Goal: Register for event/course

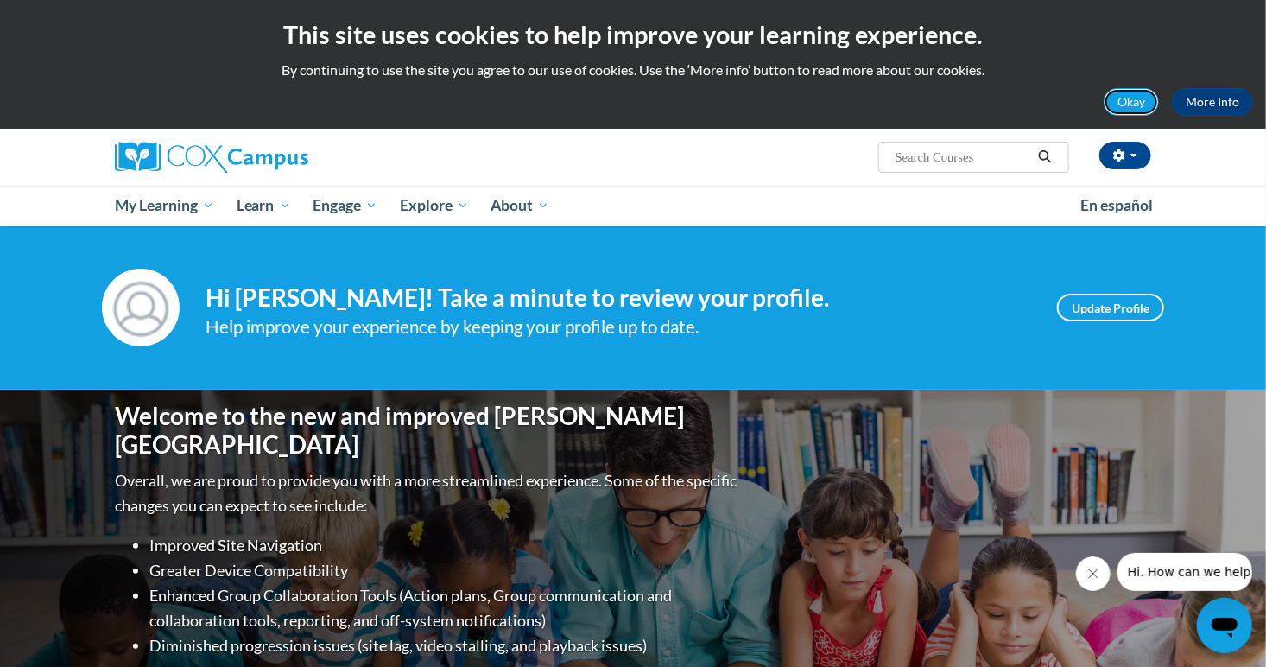
click at [1125, 93] on button "Okay" at bounding box center [1131, 102] width 55 height 28
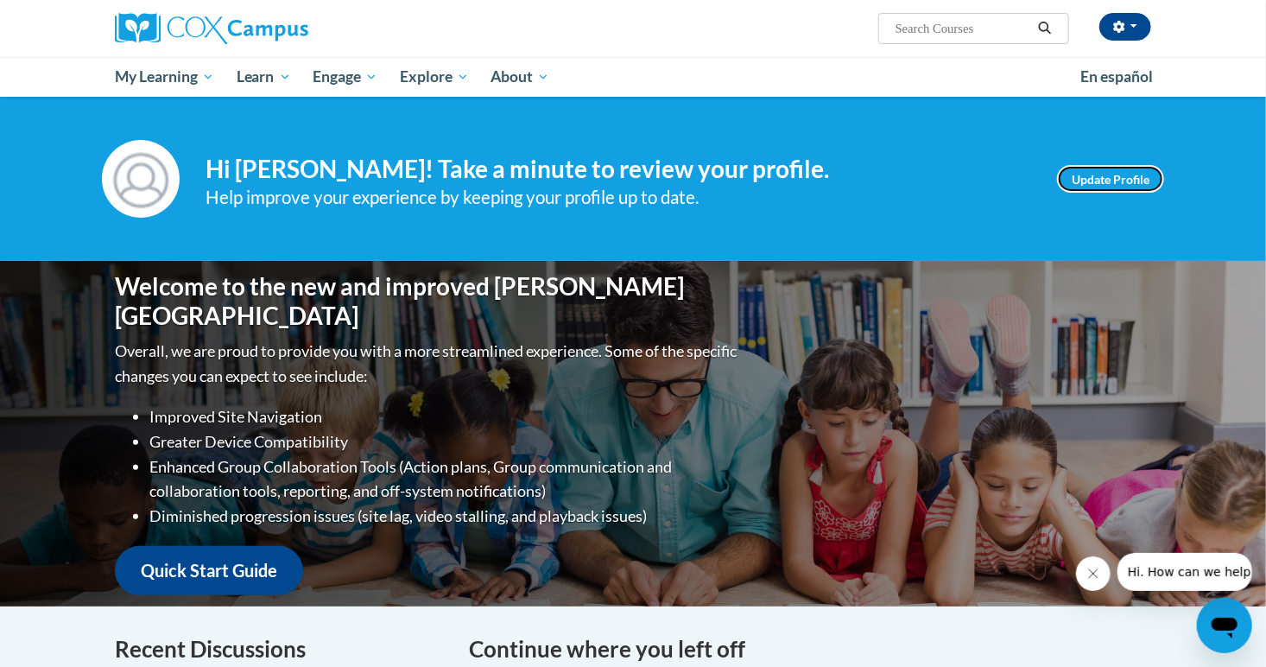
click at [1116, 166] on link "Update Profile" at bounding box center [1110, 179] width 107 height 28
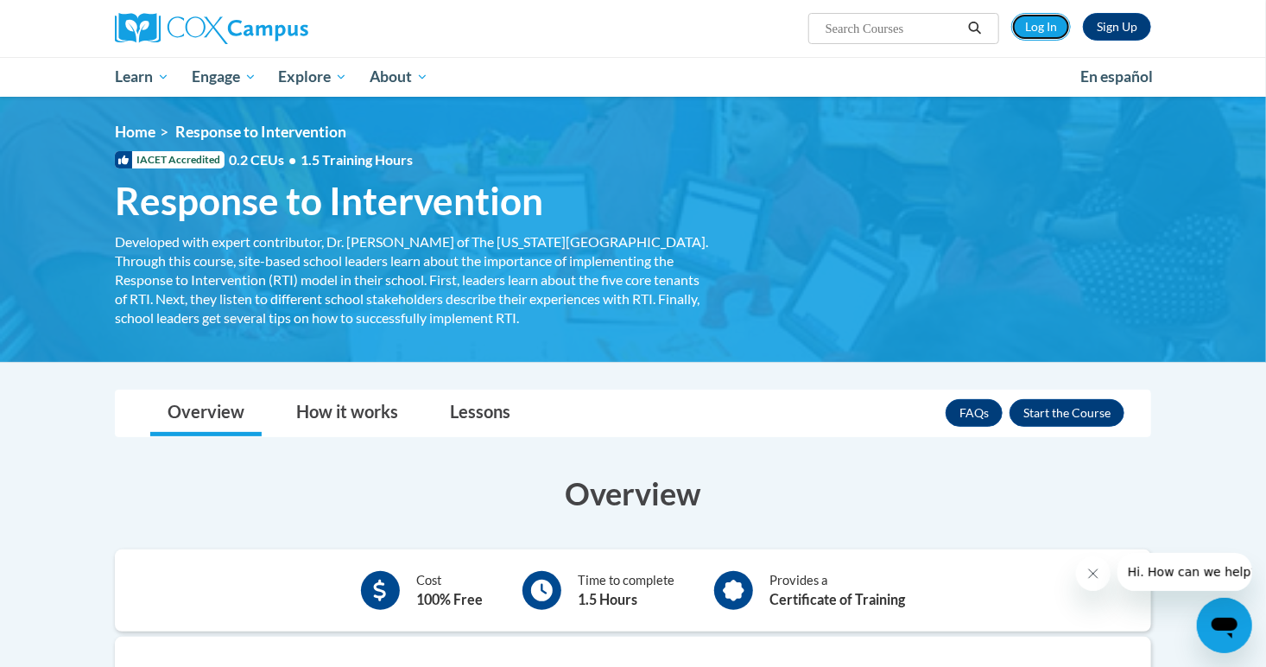
click at [1047, 20] on link "Log In" at bounding box center [1042, 27] width 60 height 28
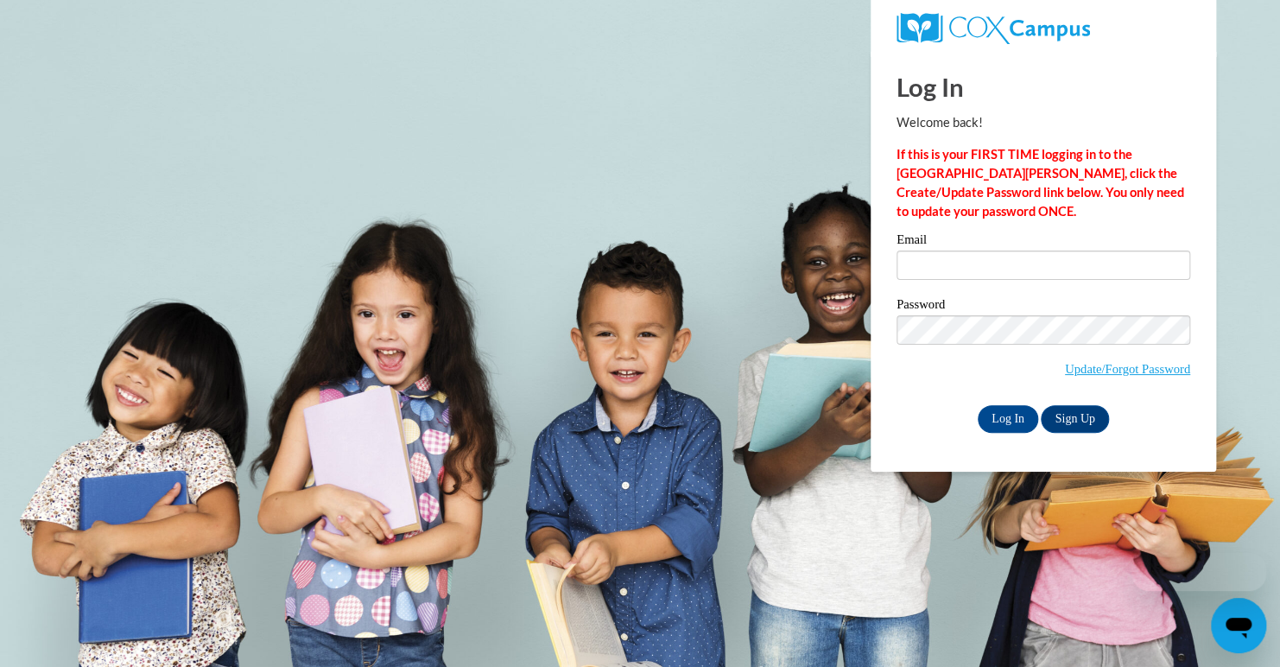
click at [1009, 246] on label "Email" at bounding box center [1044, 241] width 294 height 17
click at [1009, 251] on input "Email" at bounding box center [1044, 265] width 294 height 29
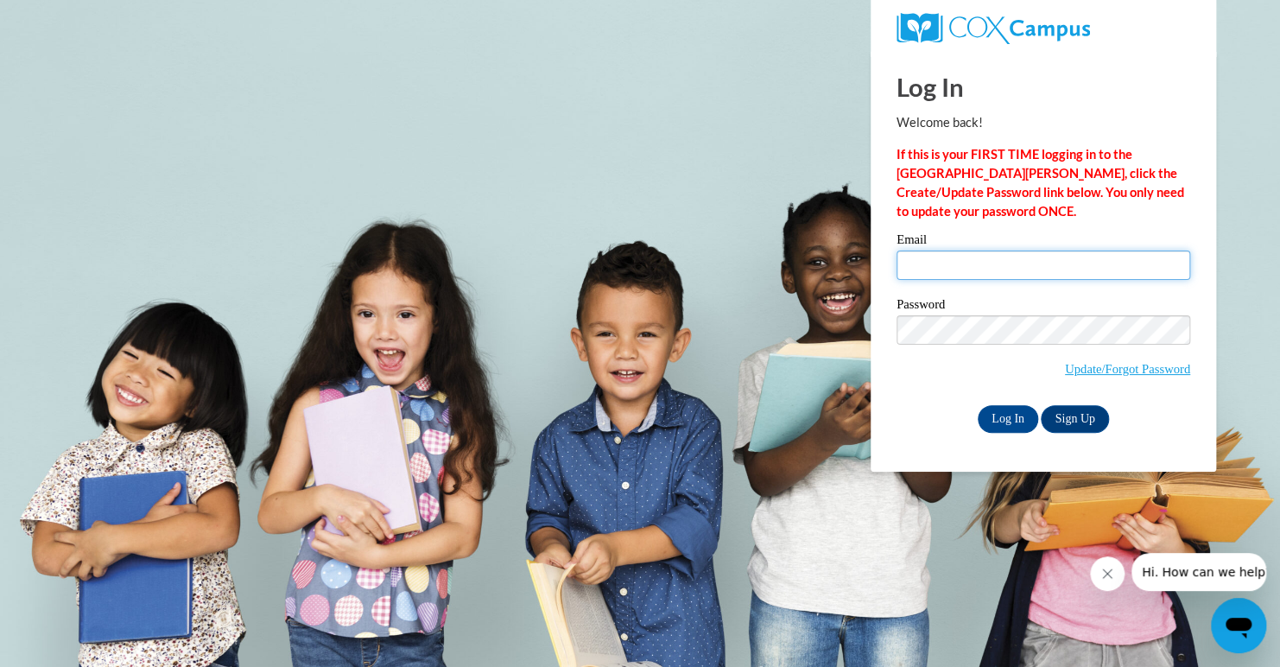
click at [1009, 259] on input "Email" at bounding box center [1044, 265] width 294 height 29
type input "ceiles9004@ung.edu"
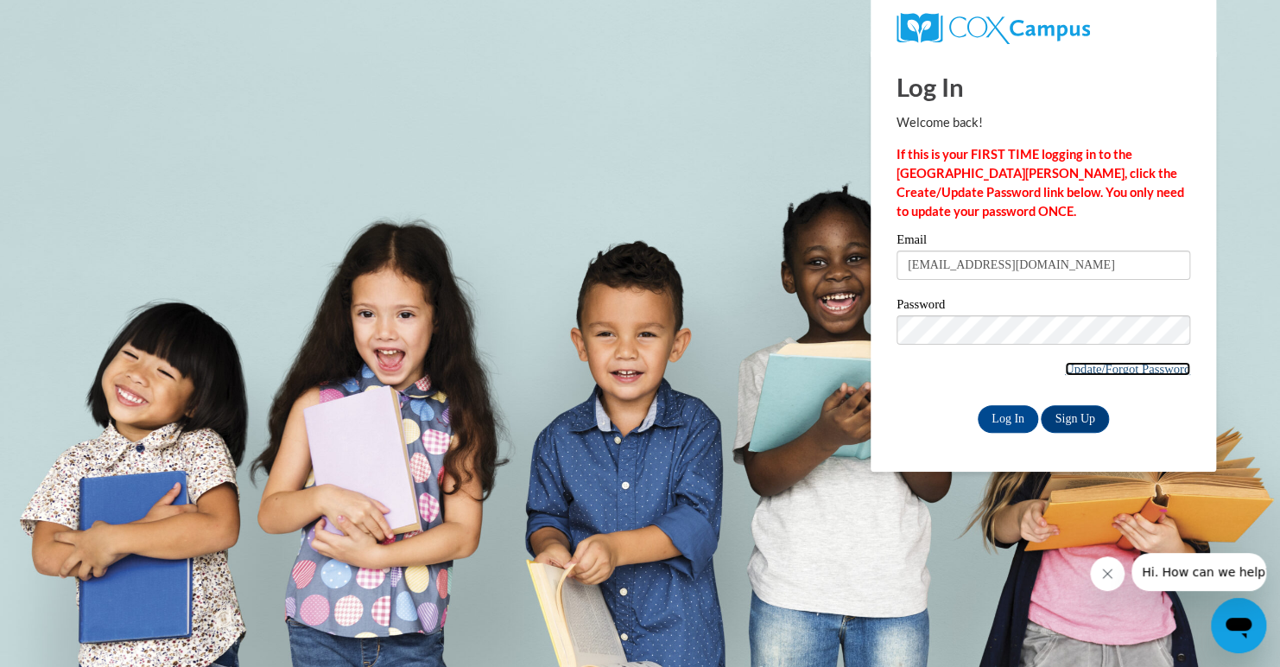
click at [1089, 362] on link "Update/Forgot Password" at bounding box center [1127, 369] width 125 height 14
click at [1075, 421] on link "Sign Up" at bounding box center [1074, 419] width 67 height 28
click at [1000, 409] on input "Log In" at bounding box center [1008, 419] width 60 height 28
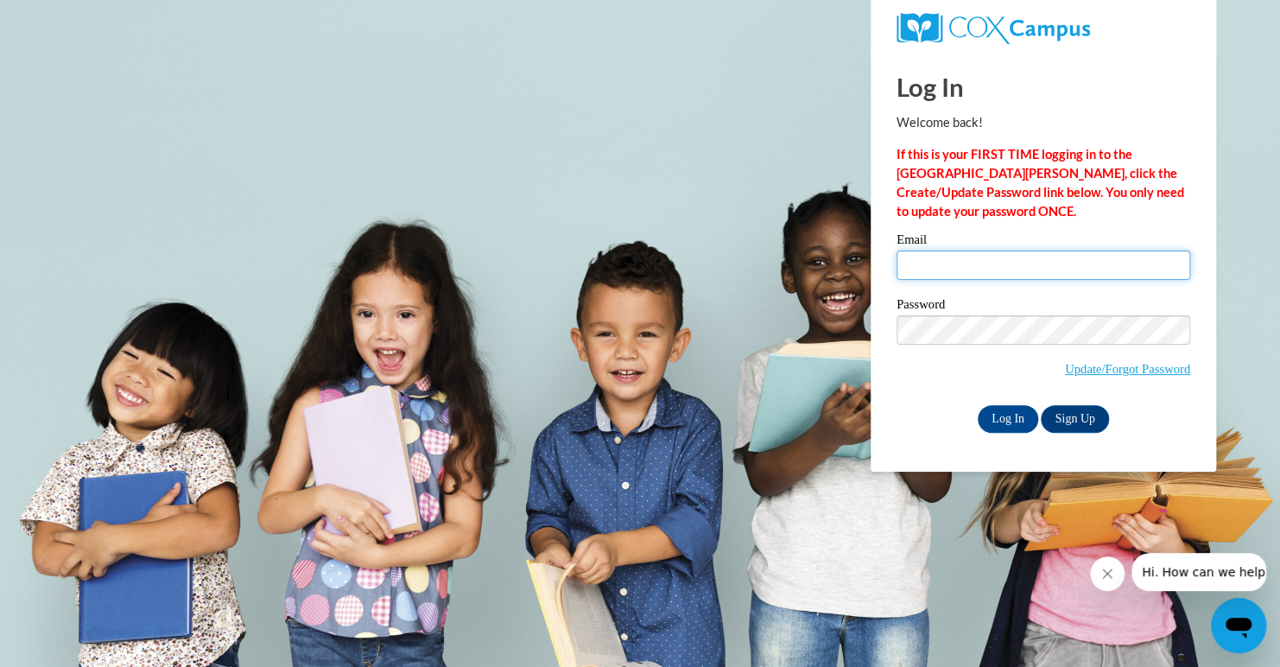
click at [1068, 270] on input "Email" at bounding box center [1044, 265] width 294 height 29
type input "[EMAIL_ADDRESS][DOMAIN_NAME]"
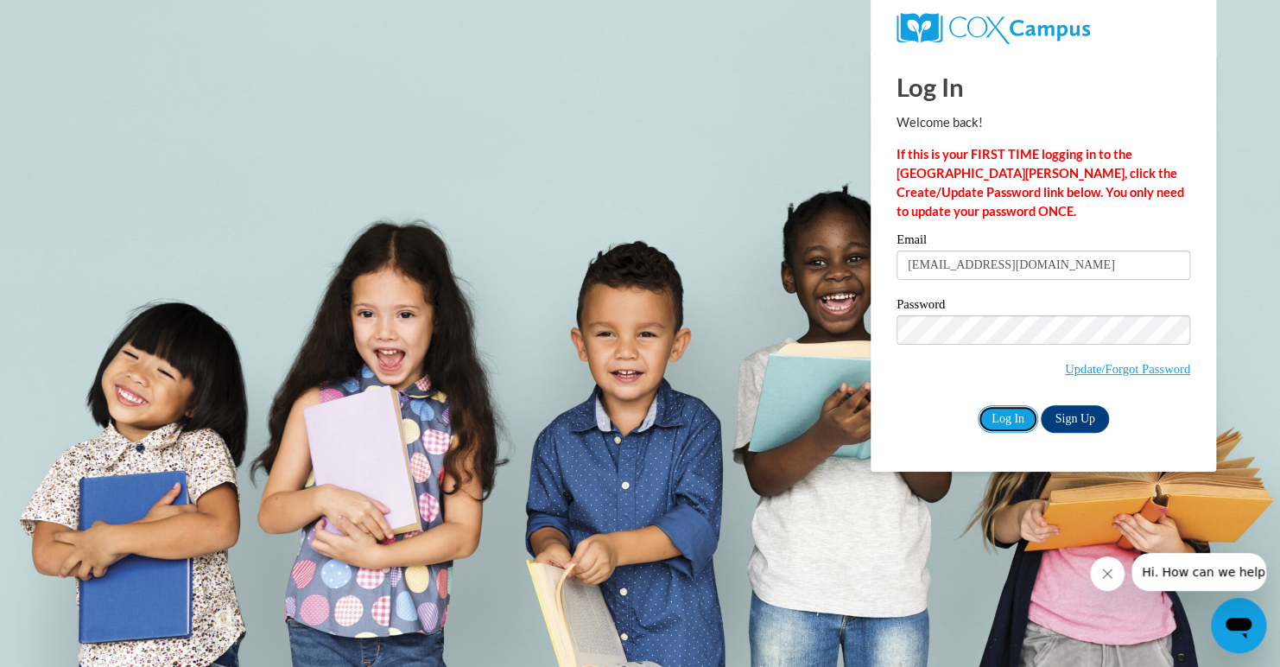
click at [1019, 420] on input "Log In" at bounding box center [1008, 419] width 60 height 28
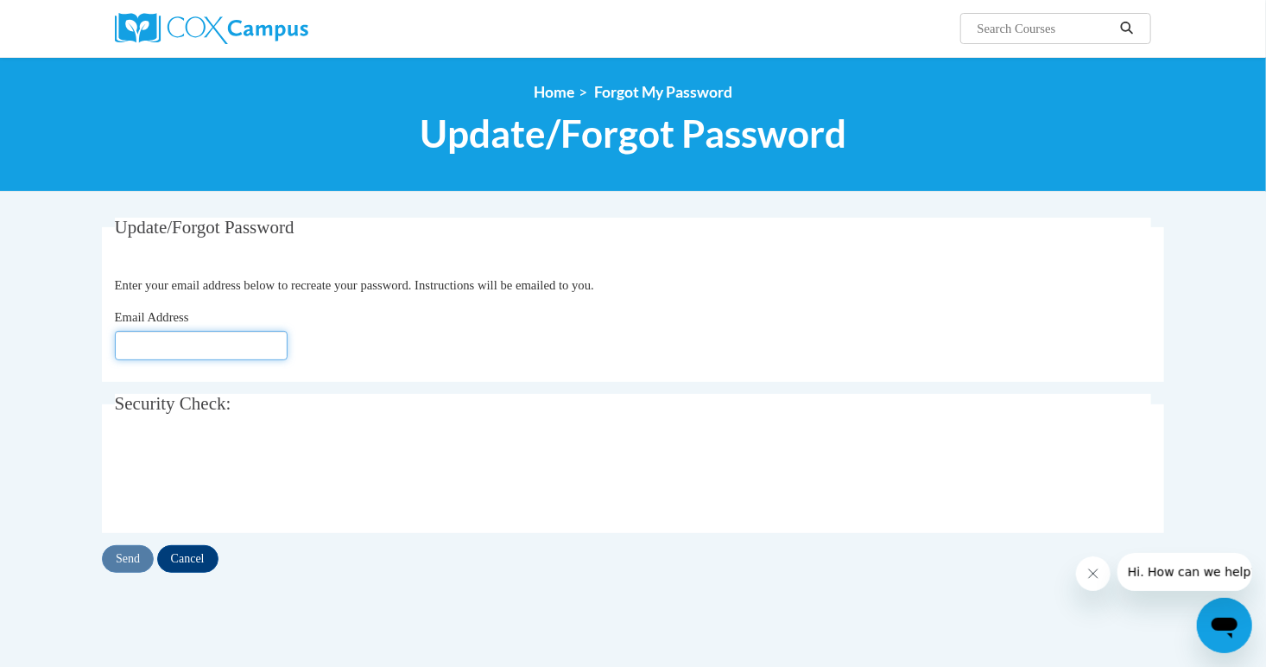
click at [244, 336] on input "Email Address" at bounding box center [201, 345] width 173 height 29
type input "[EMAIL_ADDRESS][DOMAIN_NAME]"
click at [124, 562] on input "Send" at bounding box center [128, 559] width 52 height 28
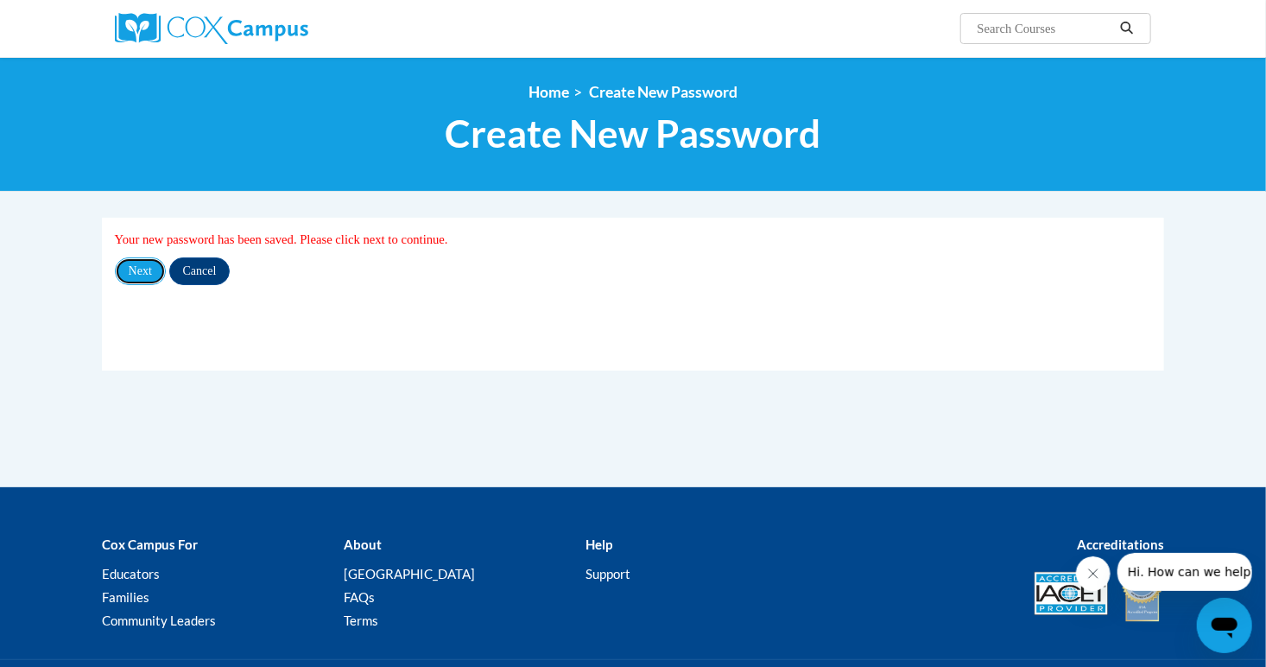
click at [155, 270] on input "Next" at bounding box center [140, 271] width 51 height 28
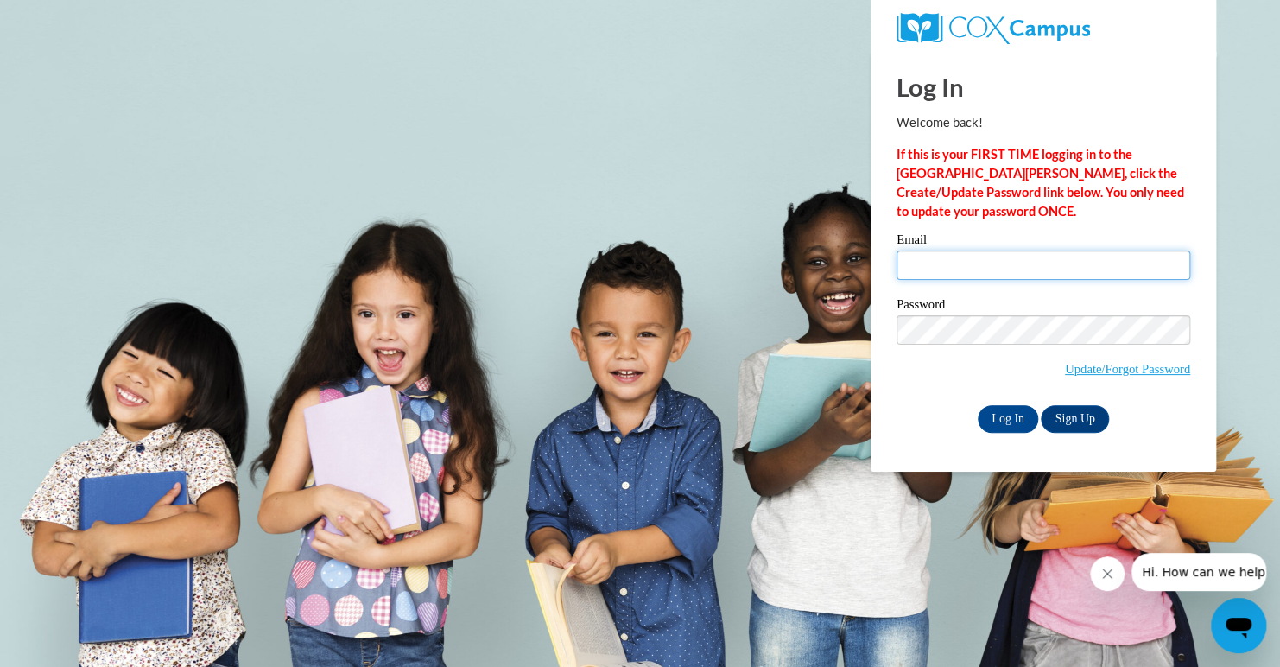
type input "cameroniles@live.com"
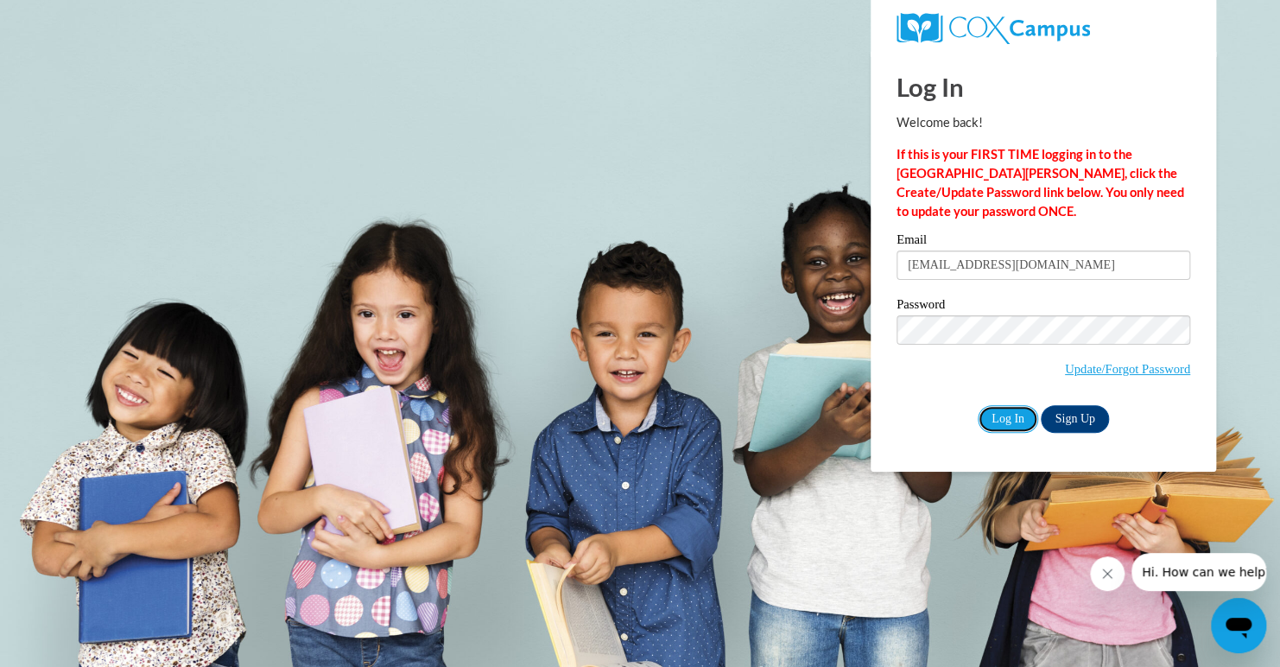
click at [1006, 424] on input "Log In" at bounding box center [1008, 419] width 60 height 28
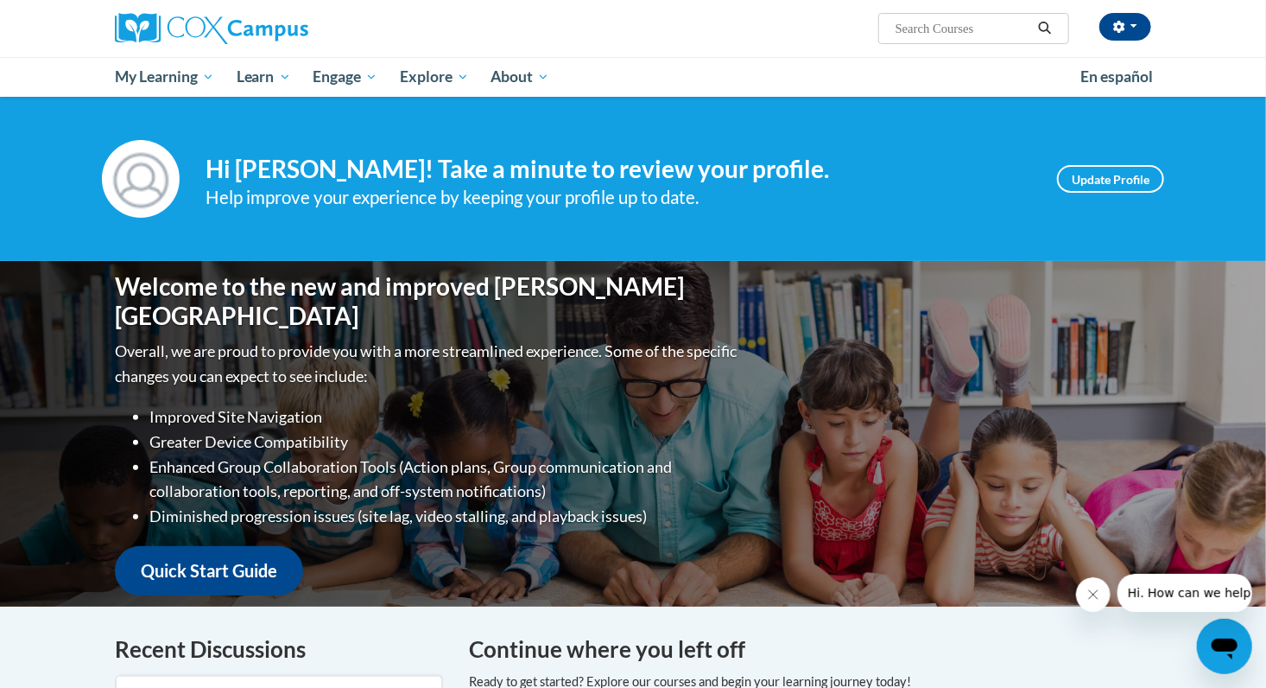
click at [984, 27] on input "Search..." at bounding box center [963, 28] width 138 height 21
type input "rti"
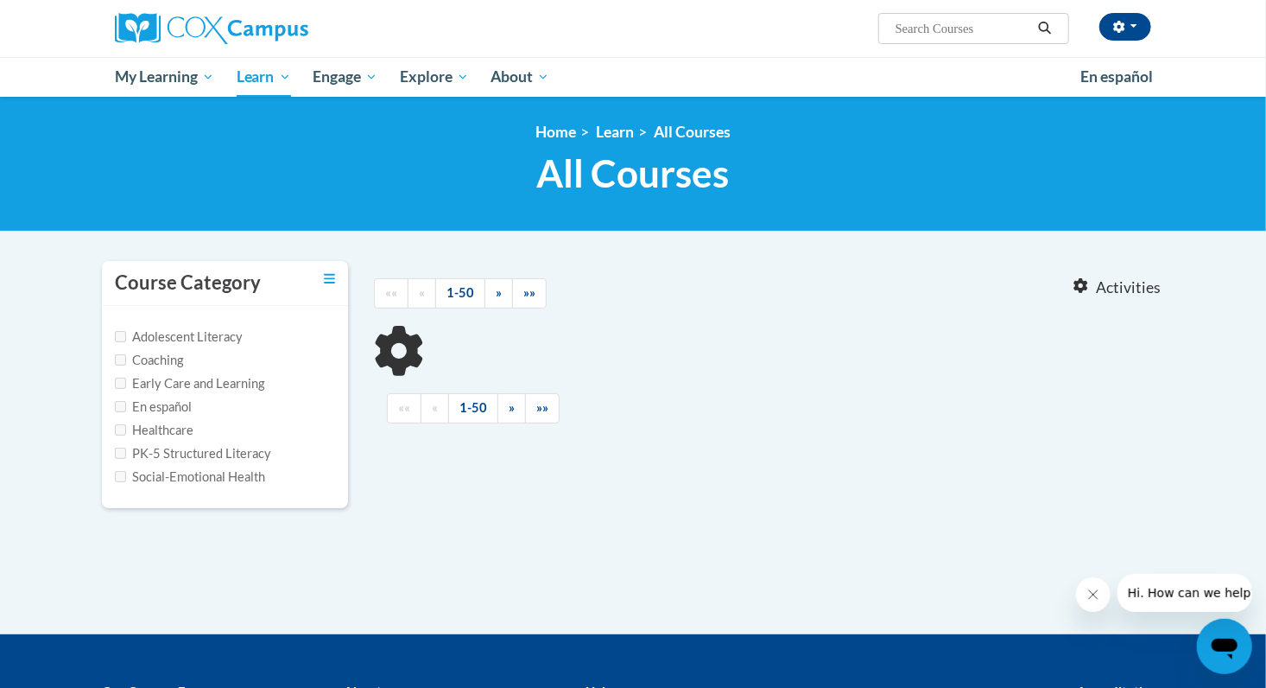
type input "rti"
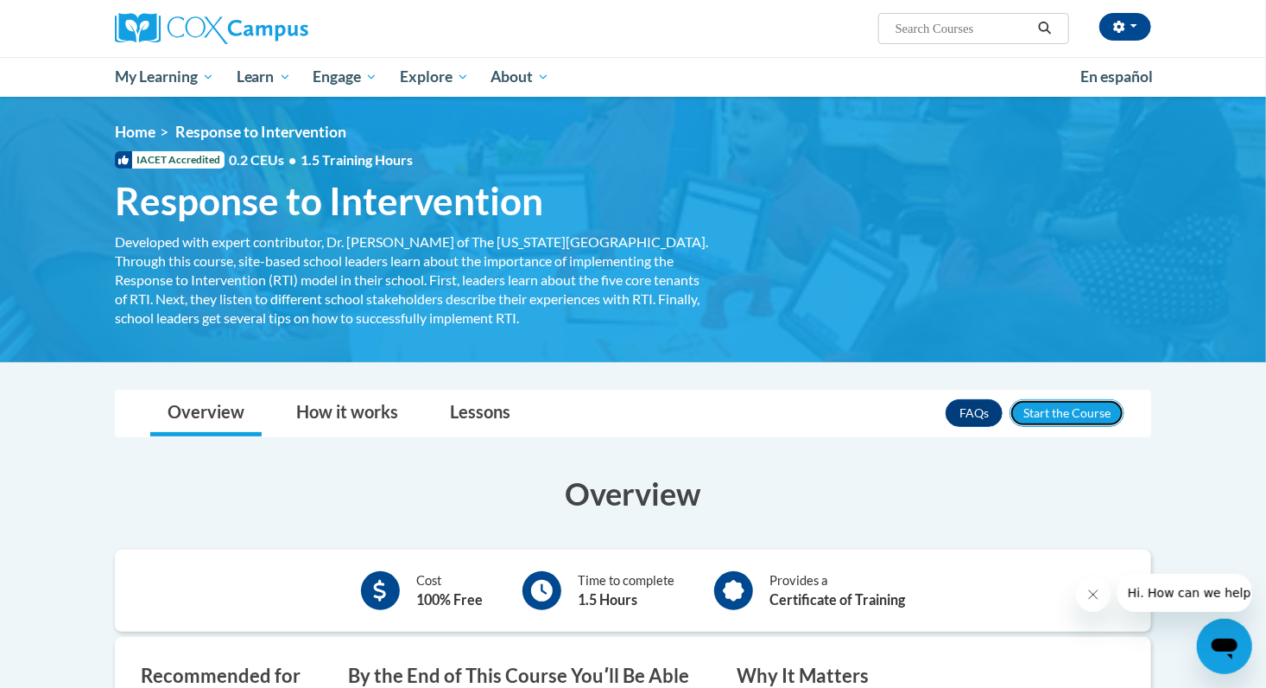
click at [1051, 411] on button "Enroll" at bounding box center [1067, 413] width 115 height 28
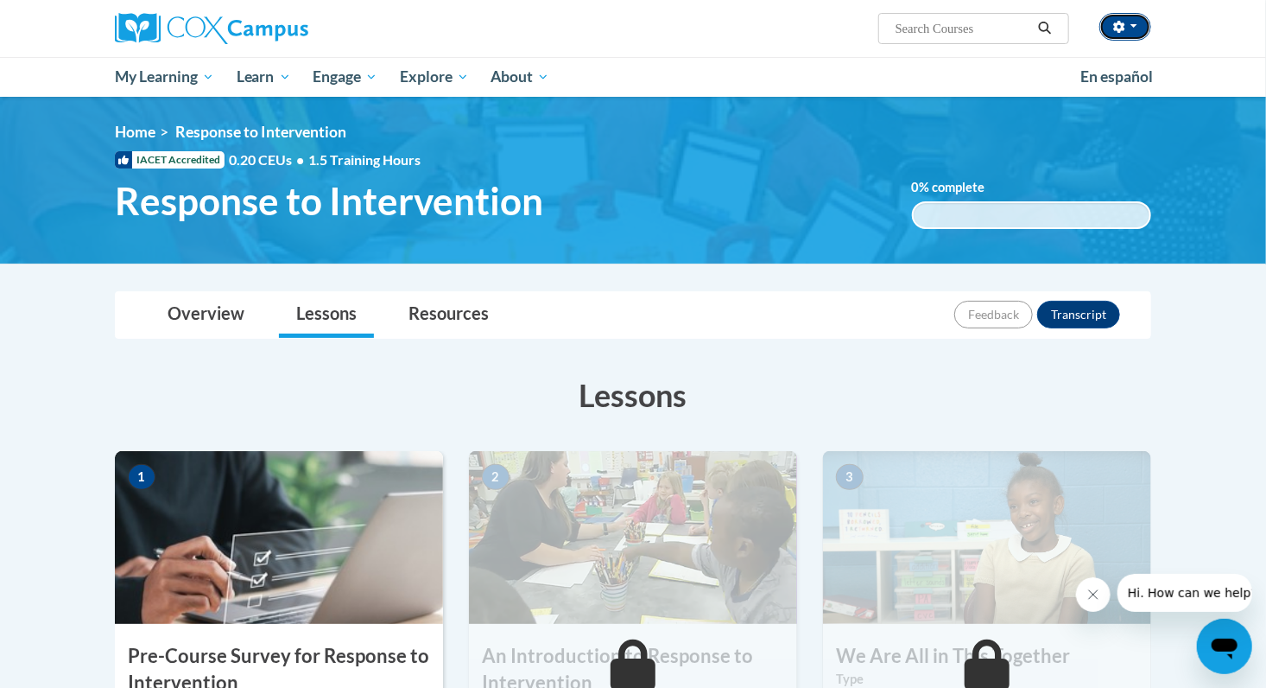
click at [1133, 18] on button "button" at bounding box center [1126, 27] width 52 height 28
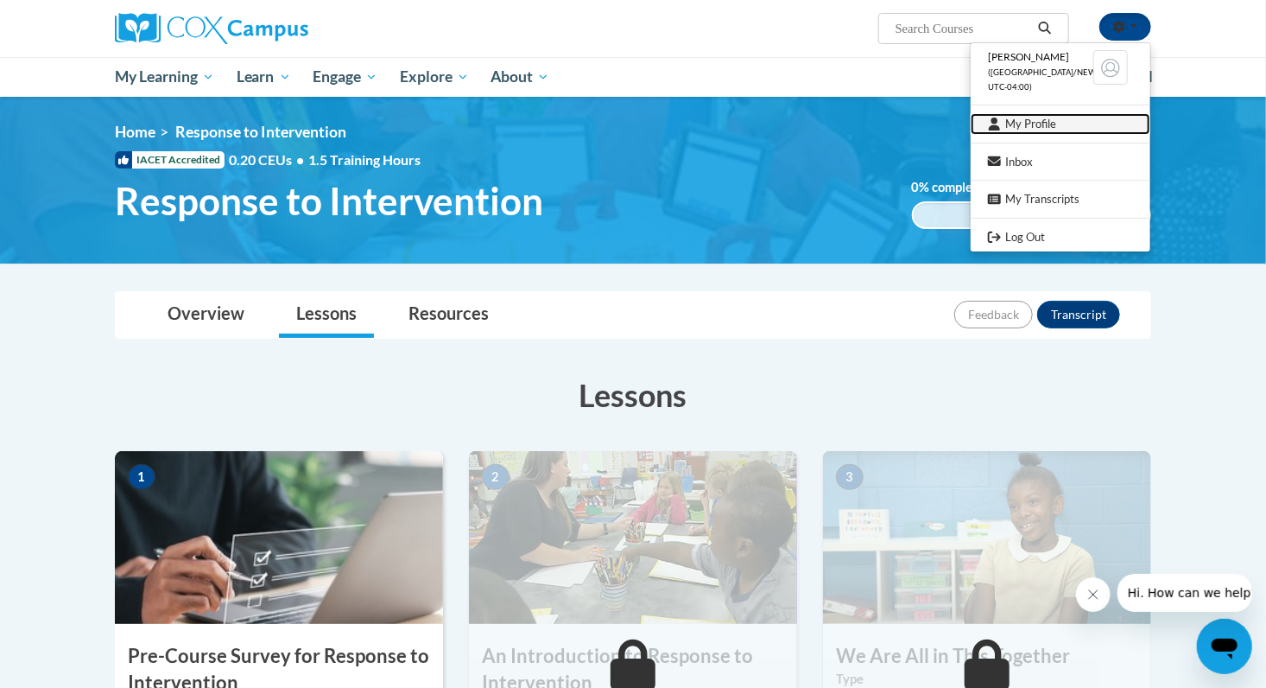
click at [1095, 117] on link "My Profile" at bounding box center [1061, 124] width 180 height 22
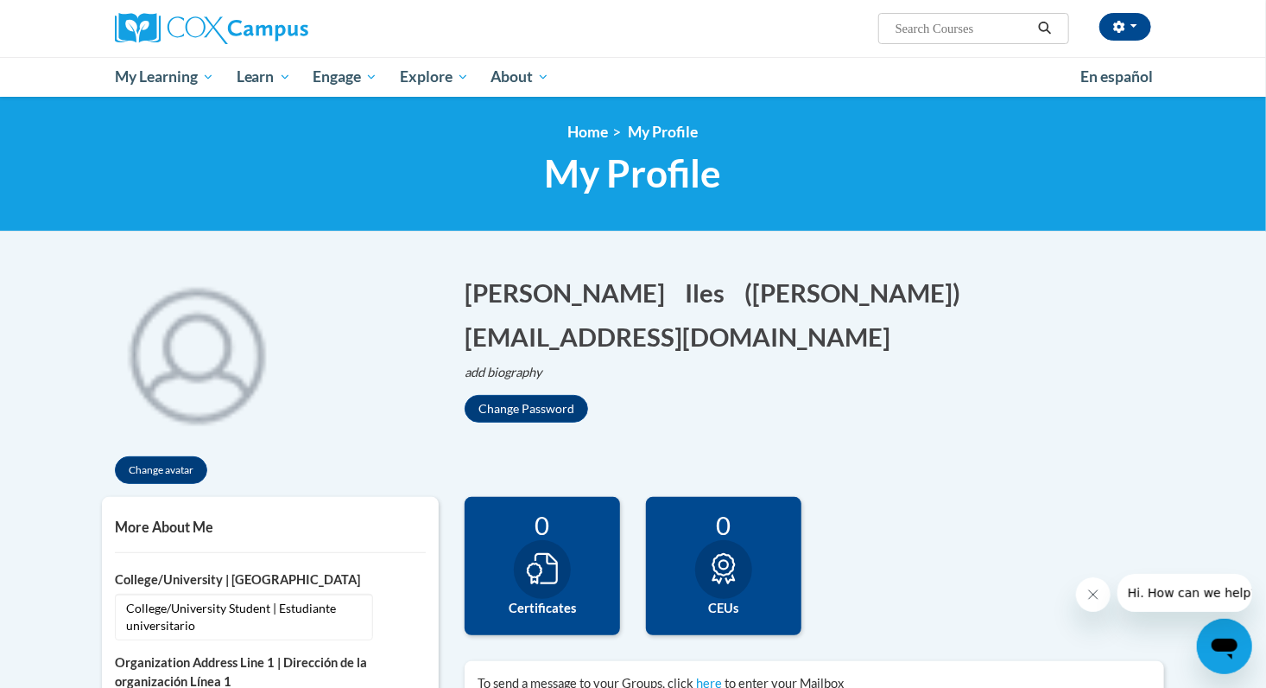
scroll to position [12, 0]
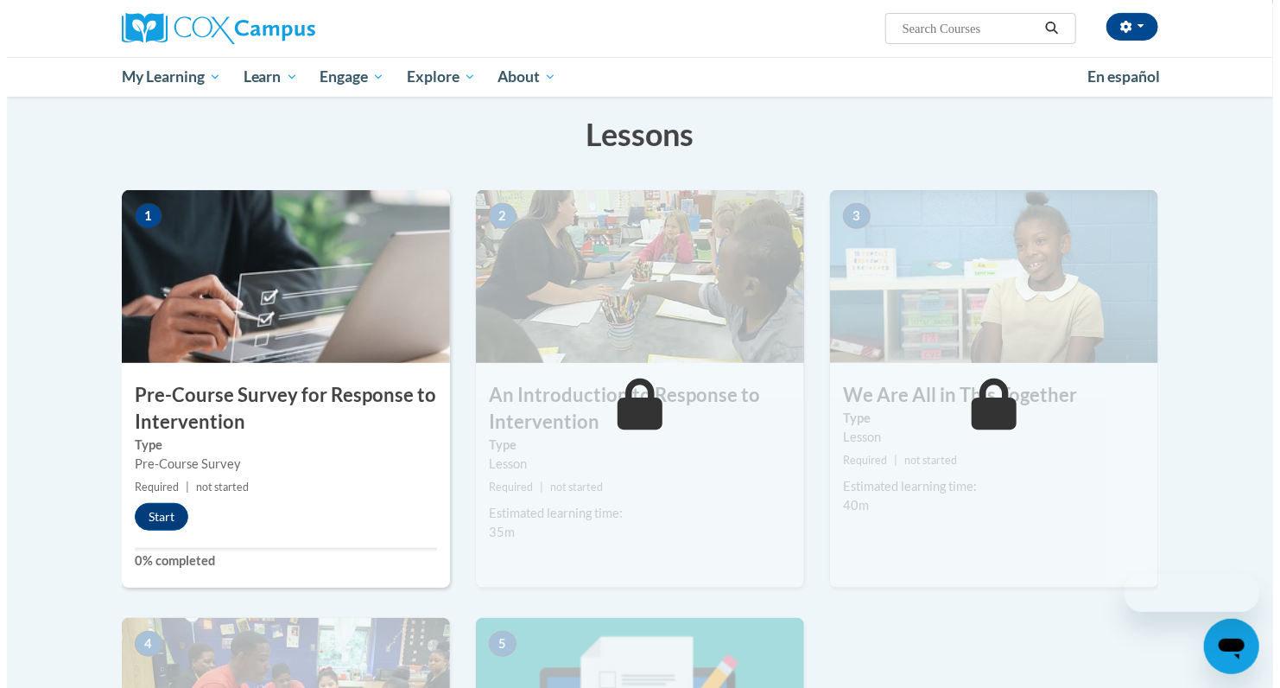
scroll to position [292, 0]
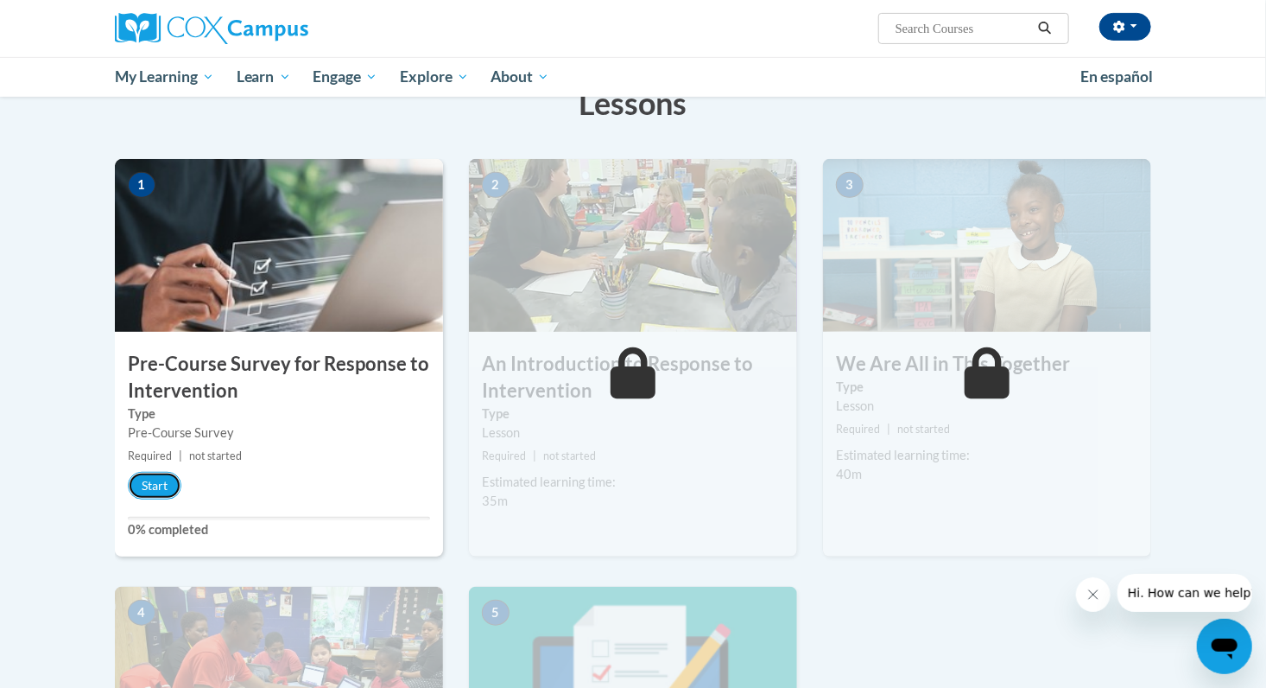
click at [156, 494] on button "Start" at bounding box center [155, 486] width 54 height 28
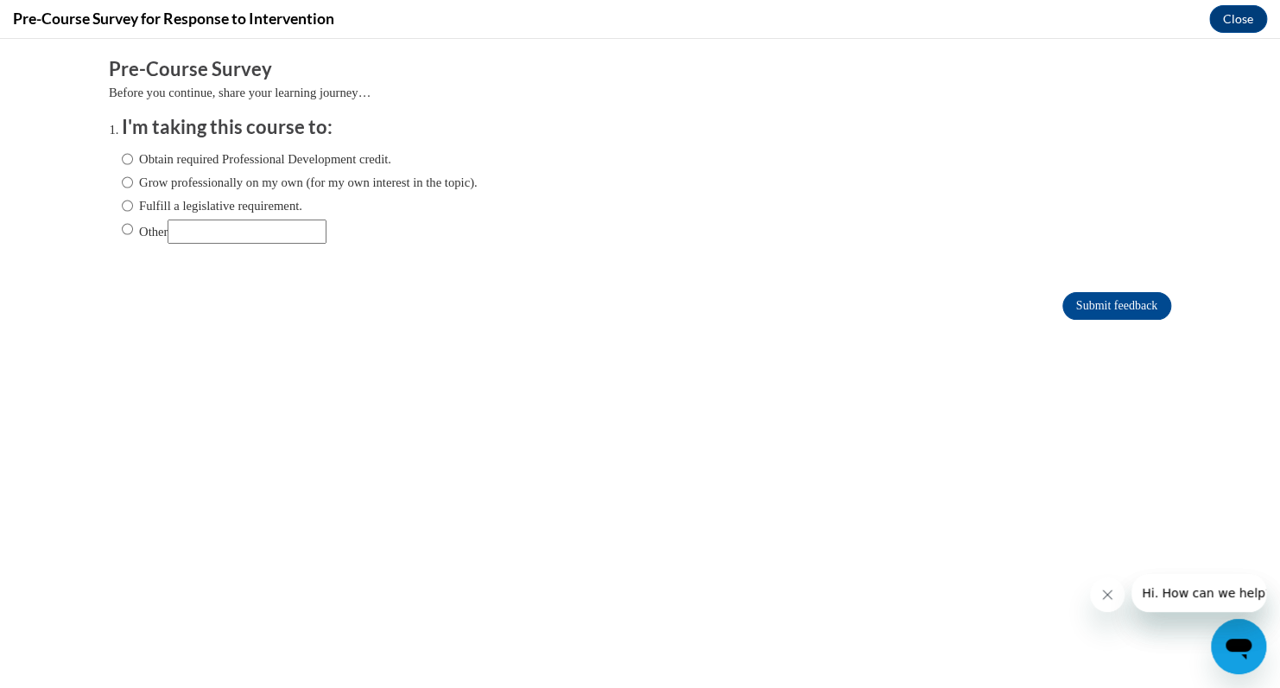
scroll to position [0, 0]
click at [253, 223] on input "Other" at bounding box center [247, 231] width 159 height 24
type input "School"
click at [1104, 290] on form "Pre-Course Survey Before you continue, share your learning journey… I'm taking …" at bounding box center [640, 197] width 1063 height 282
click at [1107, 302] on input "Submit feedback" at bounding box center [1117, 306] width 109 height 28
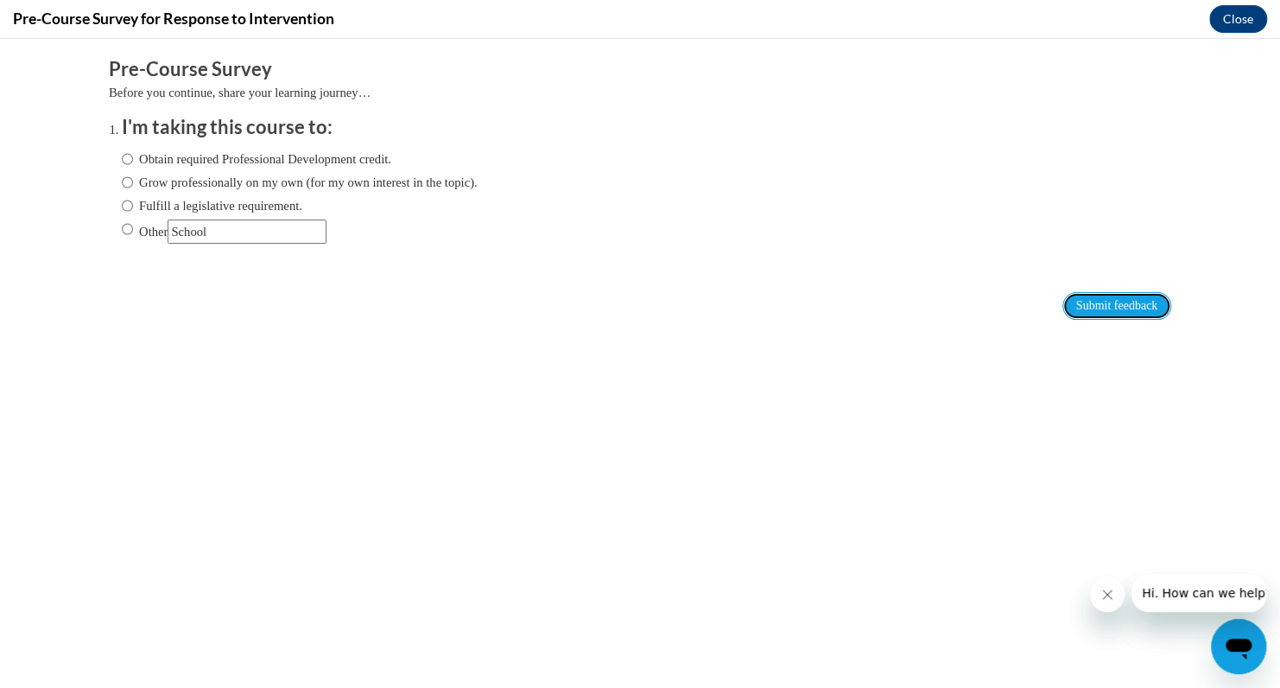
drag, startPoint x: 1107, startPoint y: 302, endPoint x: 761, endPoint y: 175, distance: 368.4
click at [761, 175] on form "Pre-Course Survey Before you continue, share your learning journey… I'm taking …" at bounding box center [640, 197] width 1063 height 282
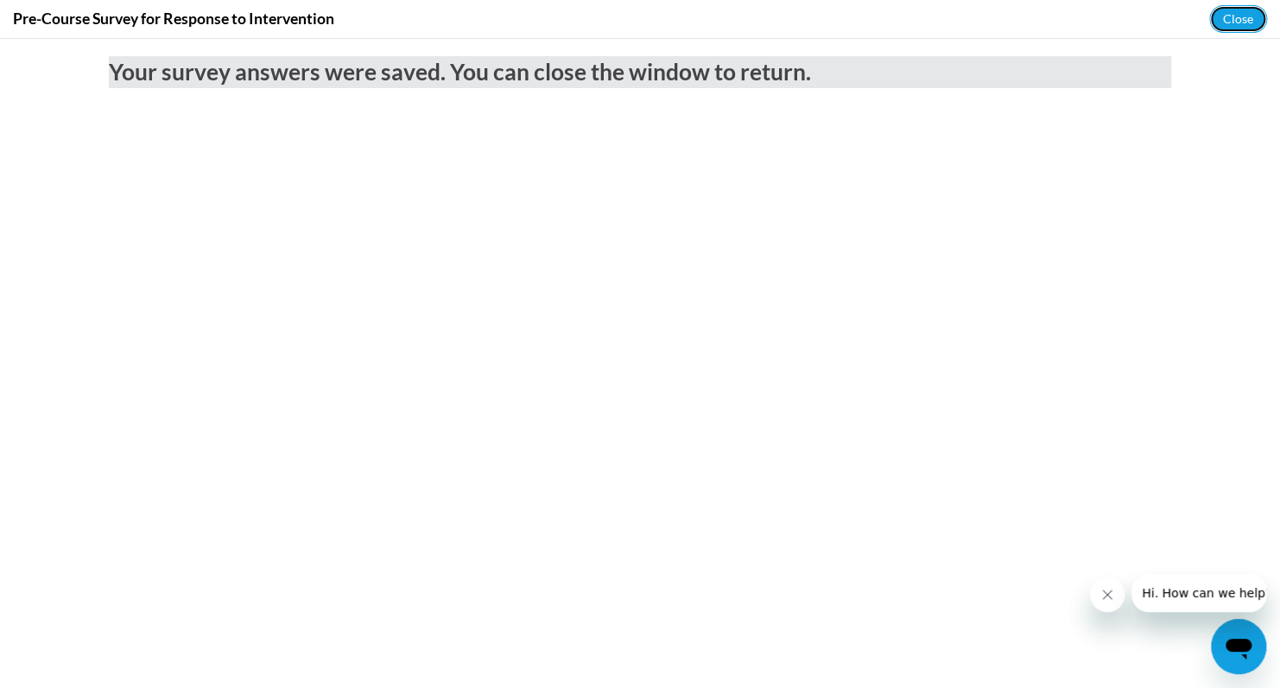
click at [1230, 18] on button "Close" at bounding box center [1238, 19] width 58 height 28
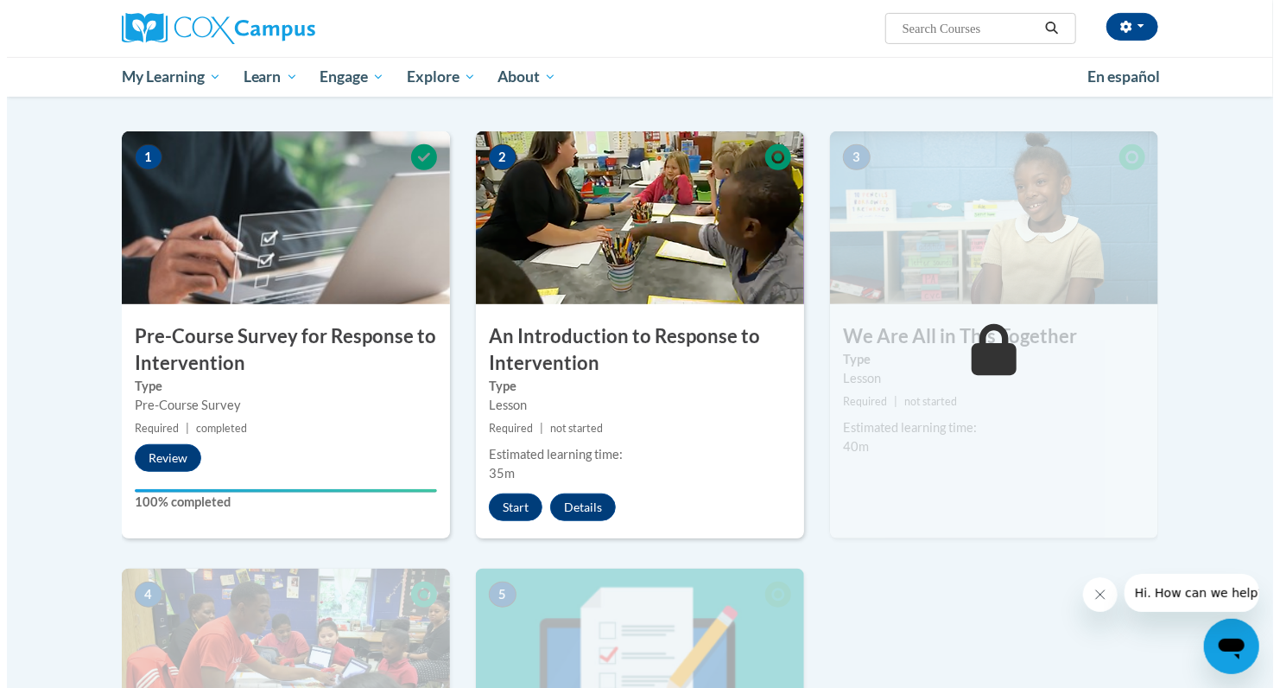
scroll to position [321, 0]
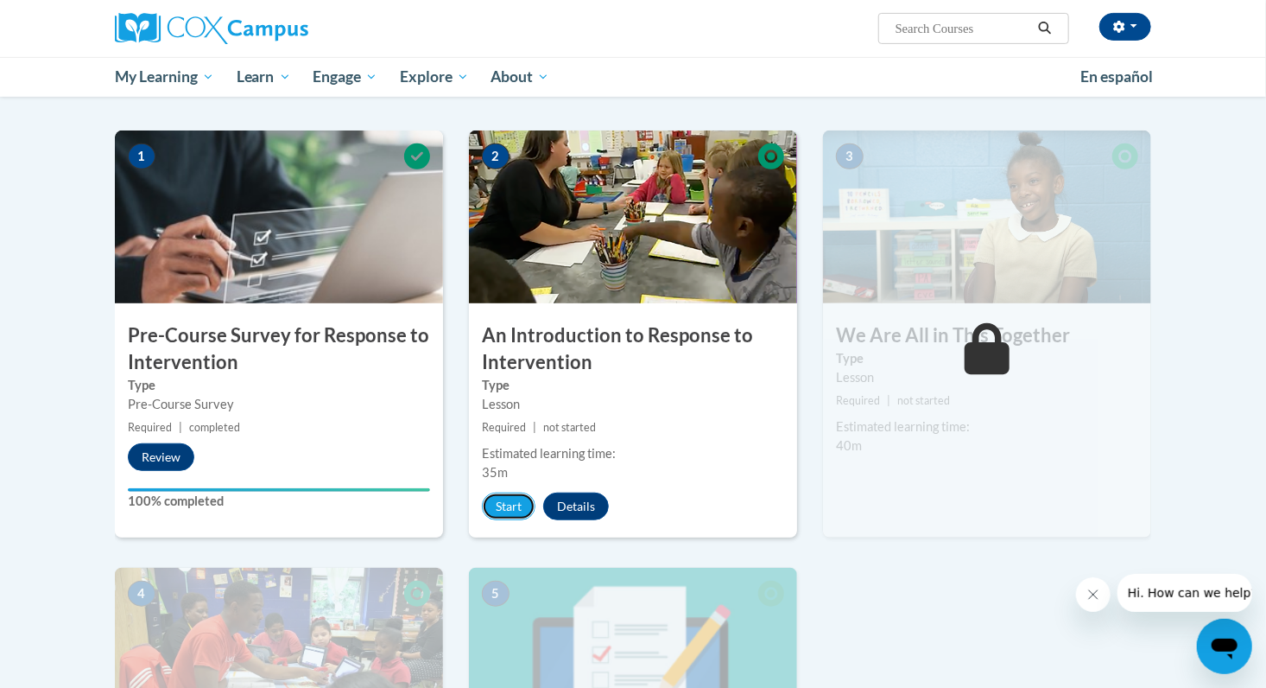
click at [515, 508] on button "Start" at bounding box center [509, 506] width 54 height 28
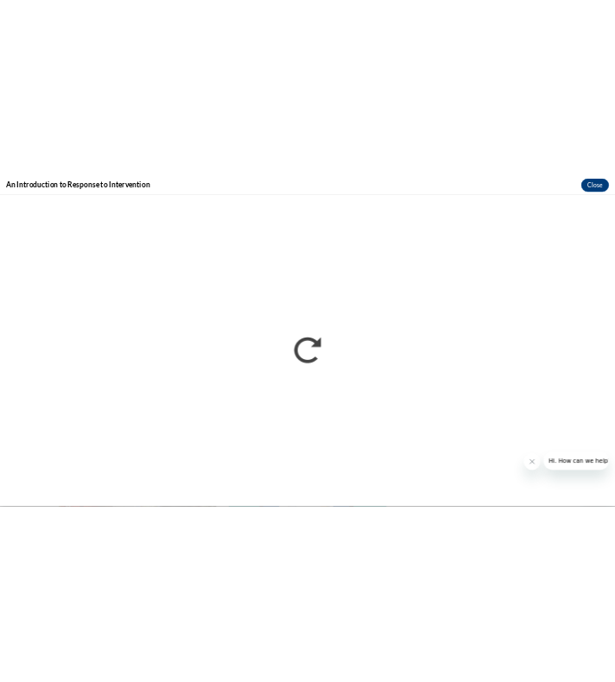
scroll to position [0, 0]
